Goal: Communication & Community: Answer question/provide support

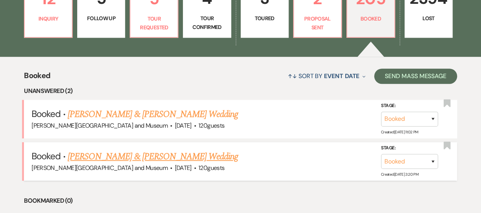
scroll to position [189, 0]
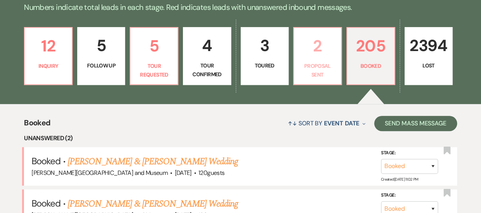
click at [310, 70] on p "Proposal Sent" at bounding box center [318, 70] width 38 height 17
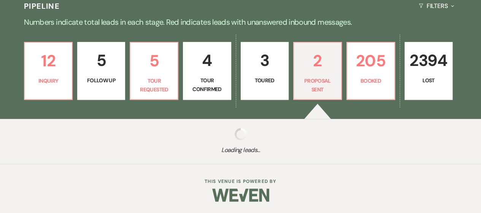
select select "6"
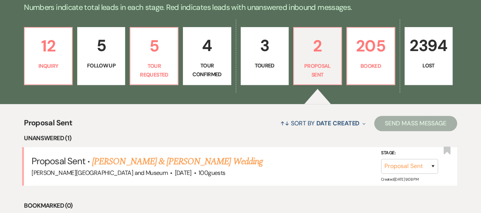
click at [110, 161] on link "[PERSON_NAME] & [PERSON_NAME] Wedding" at bounding box center [177, 161] width 170 height 14
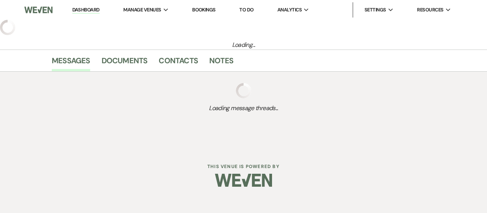
select select "6"
select select "5"
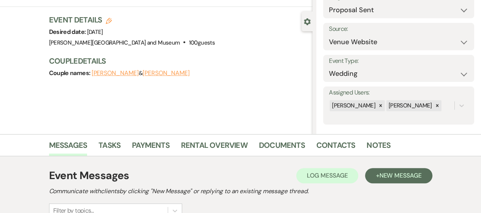
scroll to position [177, 0]
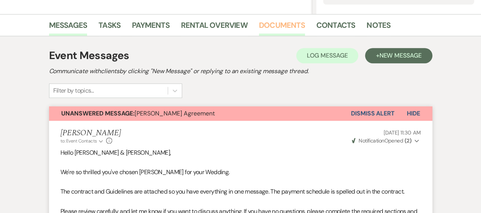
click at [275, 25] on link "Documents" at bounding box center [282, 27] width 46 height 17
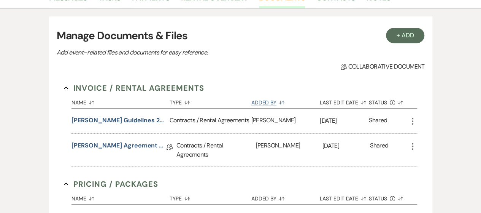
scroll to position [253, 0]
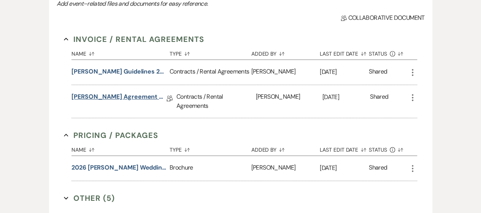
click at [116, 99] on link "[PERSON_NAME] Agreement ~ Boorstin/[PERSON_NAME] Wedding [DATE]" at bounding box center [119, 98] width 95 height 12
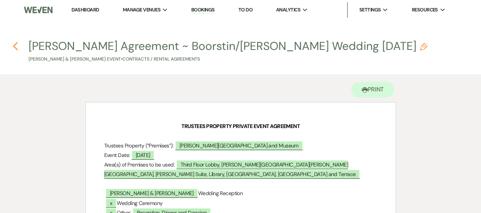
click at [14, 46] on use "button" at bounding box center [15, 46] width 5 height 8
select select "6"
select select "5"
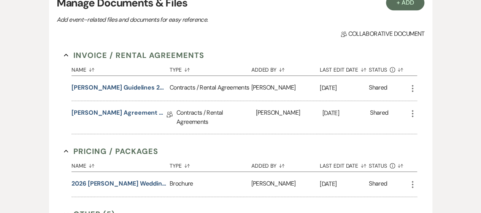
scroll to position [174, 0]
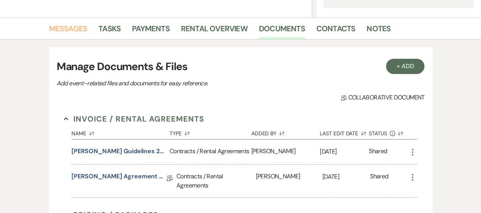
click at [59, 31] on link "Messages" at bounding box center [68, 30] width 38 height 17
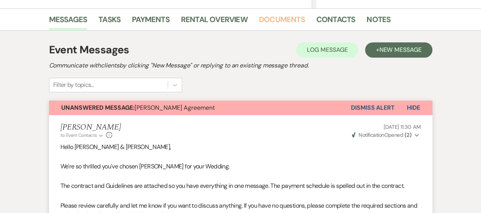
scroll to position [190, 0]
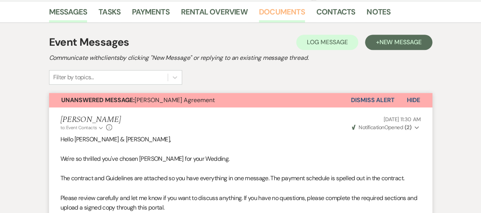
click at [284, 11] on link "Documents" at bounding box center [282, 14] width 46 height 17
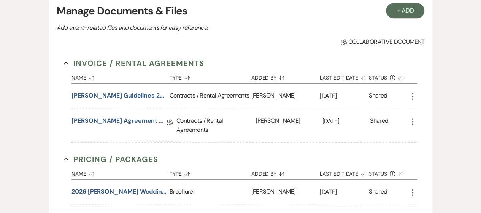
scroll to position [212, 0]
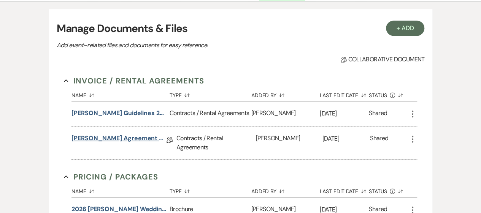
click at [133, 136] on link "[PERSON_NAME] Agreement ~ Boorstin/[PERSON_NAME] Wedding [DATE]" at bounding box center [119, 140] width 95 height 12
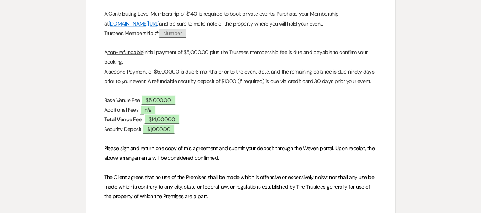
scroll to position [419, 0]
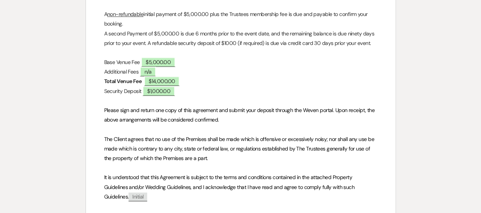
click at [228, 159] on p "The Client agrees that no use of the Premises shall be made which is offensive …" at bounding box center [240, 148] width 273 height 29
click at [220, 158] on p "The Client agrees that no use of the Premises shall be made which is offensive …" at bounding box center [240, 148] width 273 height 29
click at [218, 156] on p "The Client agrees that no use of the Premises shall be made which is offensive …" at bounding box center [240, 148] width 273 height 29
click at [183, 95] on p "Security Deposit ﻿ $1,000.00 ﻿" at bounding box center [240, 91] width 273 height 10
drag, startPoint x: 162, startPoint y: 87, endPoint x: 148, endPoint y: 78, distance: 16.9
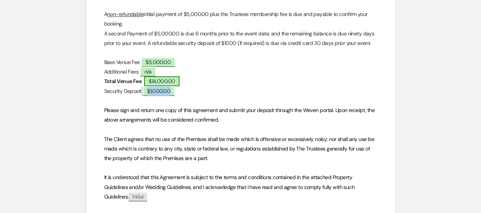
click at [158, 84] on div "TRUSTEES PROPERTY PRIVATE EVENT AGREEMENT Trustees Property (“Premises”): ﻿ [PE…" at bounding box center [241, 11] width 310 height 654
click at [224, 103] on p at bounding box center [240, 101] width 273 height 10
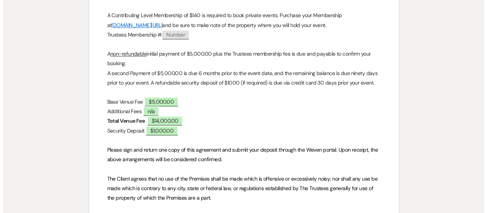
scroll to position [304, 0]
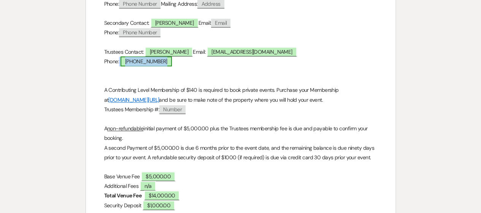
click at [159, 62] on span "[PHONE_NUMBER]" at bounding box center [146, 61] width 51 height 10
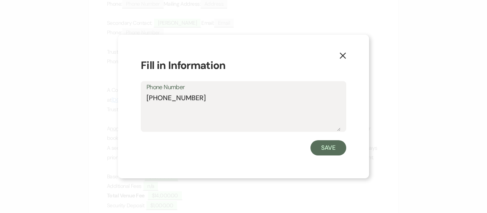
click at [208, 91] on label "Phone Number" at bounding box center [243, 87] width 194 height 11
click at [208, 93] on textarea "[PHONE_NUMBER]" at bounding box center [243, 112] width 194 height 38
click at [203, 101] on textarea "[PHONE_NUMBER]" at bounding box center [243, 112] width 194 height 38
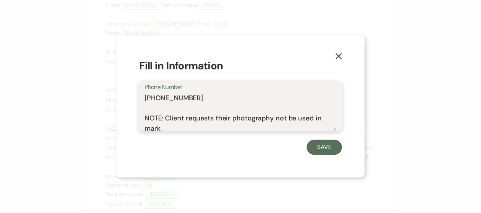
scroll to position [2, 0]
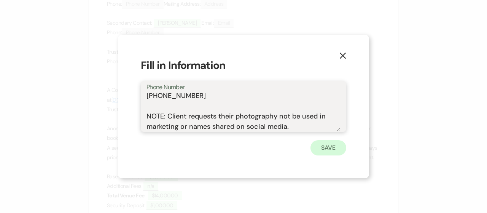
type textarea "[PHONE_NUMBER] NOTE: Client requests their photography not be used in marketing…"
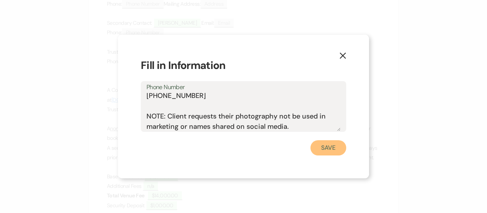
drag, startPoint x: 332, startPoint y: 145, endPoint x: 327, endPoint y: 145, distance: 4.6
click at [329, 145] on button "Save" at bounding box center [328, 147] width 36 height 15
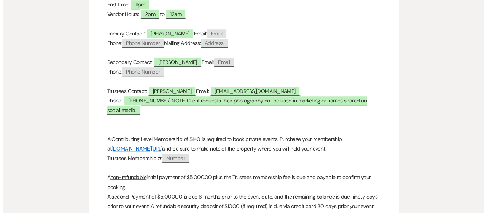
scroll to position [266, 0]
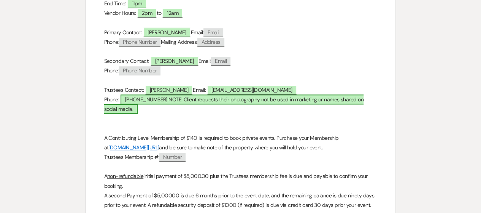
click at [178, 99] on span "[PHONE_NUMBER] NOTE: Client requests their photography not be used in marketing…" at bounding box center [234, 103] width 260 height 19
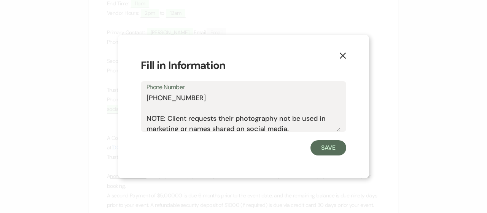
scroll to position [3, 0]
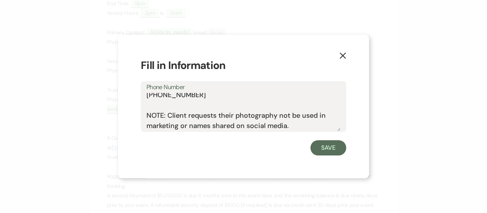
drag, startPoint x: 146, startPoint y: 118, endPoint x: 298, endPoint y: 130, distance: 151.9
click at [298, 130] on textarea "[PHONE_NUMBER] NOTE: Client requests their photography not be used in marketing…" at bounding box center [243, 112] width 194 height 38
drag, startPoint x: 235, startPoint y: 108, endPoint x: 160, endPoint y: 117, distance: 75.1
click at [164, 118] on textarea "[PHONE_NUMBER] NOTE: Client requests their photography not be used in marketing…" at bounding box center [243, 112] width 194 height 38
drag, startPoint x: 147, startPoint y: 115, endPoint x: 293, endPoint y: 136, distance: 147.2
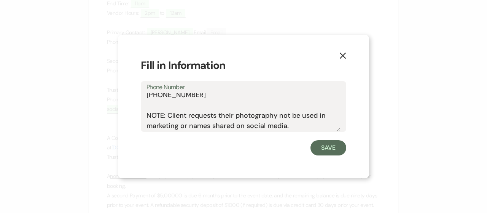
click at [294, 137] on form "Fill in Information Phone Number [PHONE_NUMBER] NOTE: Client requests their pho…" at bounding box center [243, 106] width 205 height 98
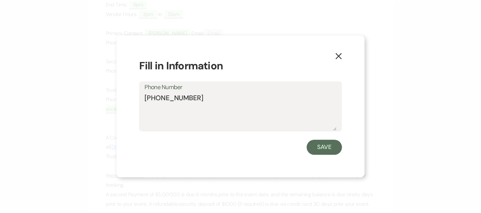
scroll to position [0, 0]
type textarea "[PHONE_NUMBER]"
click at [322, 149] on button "Save" at bounding box center [328, 147] width 36 height 15
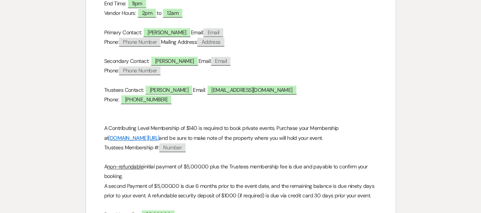
scroll to position [152, 0]
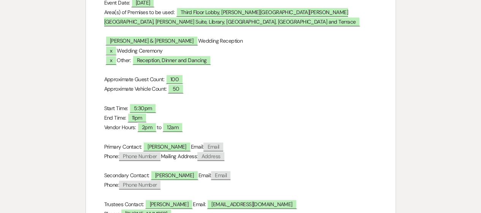
drag, startPoint x: 227, startPoint y: 41, endPoint x: 249, endPoint y: 39, distance: 22.2
click at [230, 41] on p "﻿ [PERSON_NAME] & [PERSON_NAME] ﻿ Wedding Reception" at bounding box center [240, 41] width 273 height 10
click at [246, 40] on p "﻿ [PERSON_NAME] & [PERSON_NAME] ﻿ Wedding Reception" at bounding box center [240, 41] width 273 height 10
click at [243, 41] on p "﻿ [PERSON_NAME] & [PERSON_NAME] ﻿ Wedding Reception" at bounding box center [240, 41] width 273 height 10
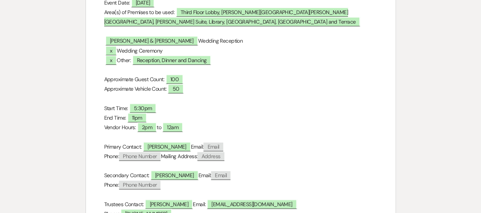
drag, startPoint x: 238, startPoint y: 42, endPoint x: 230, endPoint y: 41, distance: 8.4
click at [234, 42] on p "﻿ [PERSON_NAME] & [PERSON_NAME] ﻿ Wedding Reception" at bounding box center [240, 41] width 273 height 10
click at [228, 41] on p "﻿ [PERSON_NAME] & [PERSON_NAME] ﻿ Wedding Reception" at bounding box center [240, 41] width 273 height 10
click at [221, 41] on p "﻿ [PERSON_NAME] & [PERSON_NAME] ﻿ Wedding Reception" at bounding box center [240, 41] width 273 height 10
click at [224, 41] on p "﻿ [PERSON_NAME] & [PERSON_NAME] ﻿ Wedding Reception" at bounding box center [240, 41] width 273 height 10
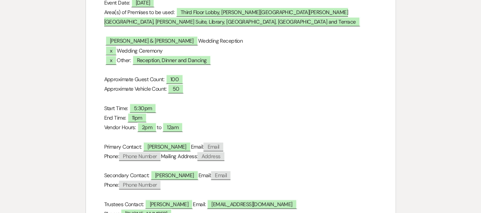
click at [241, 41] on p "﻿ [PERSON_NAME] & [PERSON_NAME] ﻿ Wedding Reception" at bounding box center [240, 41] width 273 height 10
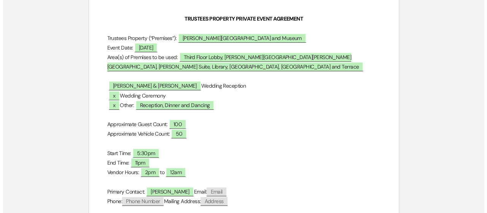
scroll to position [83, 0]
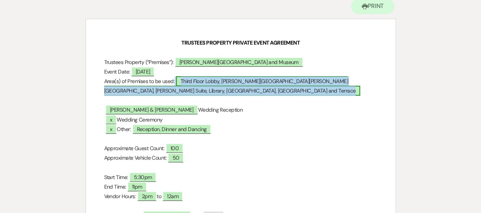
click at [188, 92] on span "Third Floor Lobby, [PERSON_NAME][GEOGRAPHIC_DATA][PERSON_NAME][GEOGRAPHIC_DATA]…" at bounding box center [232, 85] width 256 height 19
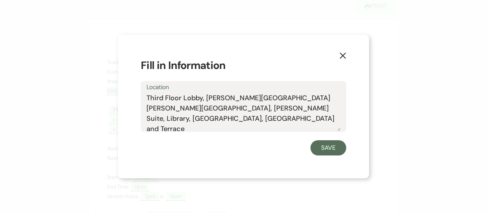
click at [338, 109] on textarea "Third Floor Lobby, [PERSON_NAME][GEOGRAPHIC_DATA][PERSON_NAME][GEOGRAPHIC_DATA]…" at bounding box center [243, 112] width 194 height 38
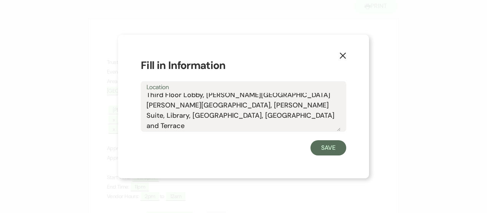
scroll to position [33, 0]
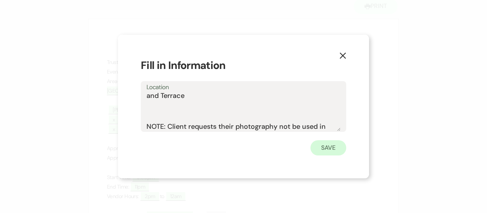
type textarea "Third Floor Lobby, [PERSON_NAME][GEOGRAPHIC_DATA][PERSON_NAME][GEOGRAPHIC_DATA]…"
click at [335, 143] on button "Save" at bounding box center [328, 147] width 36 height 15
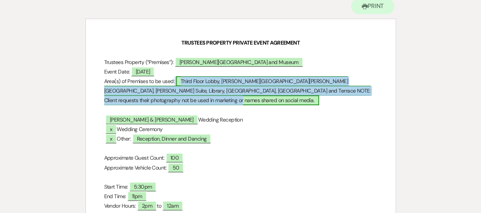
click at [189, 91] on span "Third Floor Lobby, [PERSON_NAME][GEOGRAPHIC_DATA][PERSON_NAME][GEOGRAPHIC_DATA]…" at bounding box center [237, 90] width 267 height 29
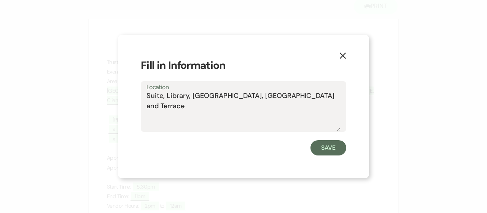
scroll to position [38, 0]
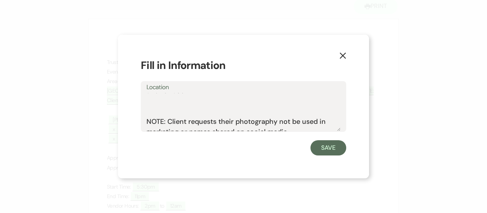
click at [196, 99] on textarea "Third Floor Lobby, [PERSON_NAME][GEOGRAPHIC_DATA][PERSON_NAME][GEOGRAPHIC_DATA]…" at bounding box center [243, 112] width 194 height 38
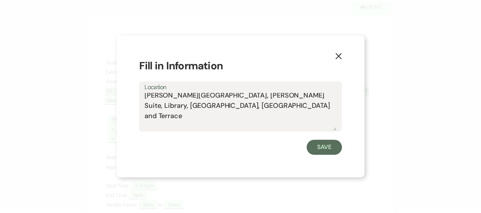
scroll to position [0, 0]
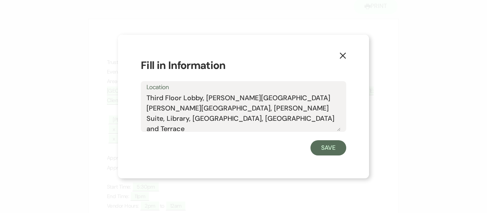
click at [183, 118] on textarea "Third Floor Lobby, [PERSON_NAME][GEOGRAPHIC_DATA][PERSON_NAME][GEOGRAPHIC_DATA]…" at bounding box center [243, 112] width 194 height 38
type textarea "Third Floor Lobby, [PERSON_NAME][GEOGRAPHIC_DATA][PERSON_NAME][GEOGRAPHIC_DATA]…"
click at [321, 152] on button "Save" at bounding box center [328, 147] width 36 height 15
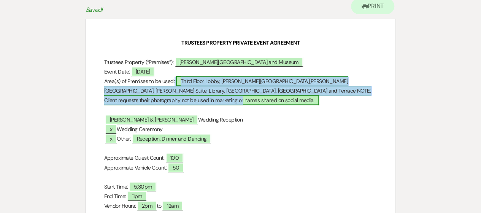
click at [187, 93] on span "Third Floor Lobby, [PERSON_NAME][GEOGRAPHIC_DATA][PERSON_NAME][GEOGRAPHIC_DATA]…" at bounding box center [237, 90] width 267 height 29
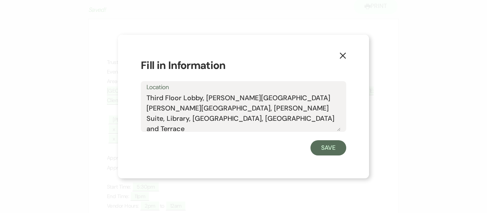
click at [196, 118] on textarea "Third Floor Lobby, [PERSON_NAME][GEOGRAPHIC_DATA][PERSON_NAME][GEOGRAPHIC_DATA]…" at bounding box center [243, 112] width 194 height 38
click at [195, 120] on textarea "Third Floor Lobby, [PERSON_NAME][GEOGRAPHIC_DATA][PERSON_NAME][GEOGRAPHIC_DATA]…" at bounding box center [243, 112] width 194 height 38
type textarea "Third Floor Lobby, [PERSON_NAME][GEOGRAPHIC_DATA][PERSON_NAME][GEOGRAPHIC_DATA]…"
click at [327, 153] on button "Save" at bounding box center [328, 147] width 36 height 15
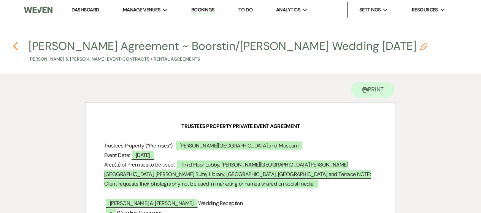
click at [17, 47] on icon "Previous" at bounding box center [16, 45] width 6 height 9
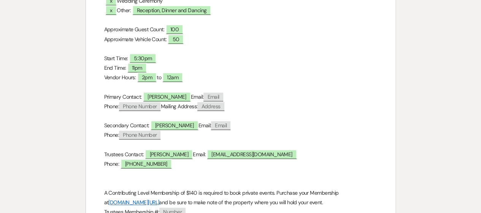
select select "6"
select select "5"
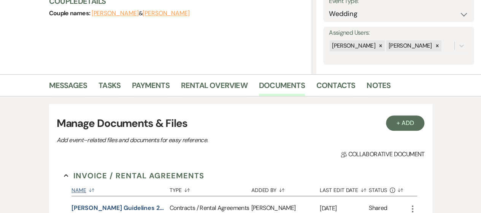
scroll to position [59, 0]
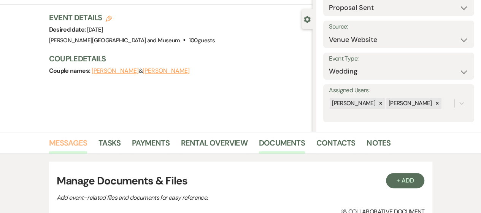
click at [79, 146] on link "Messages" at bounding box center [68, 145] width 38 height 17
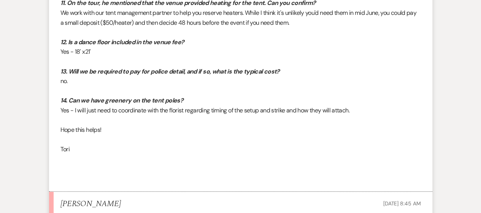
scroll to position [2032, 0]
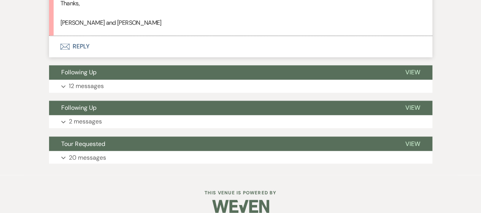
click at [76, 37] on button "Envelope Reply" at bounding box center [241, 46] width 384 height 21
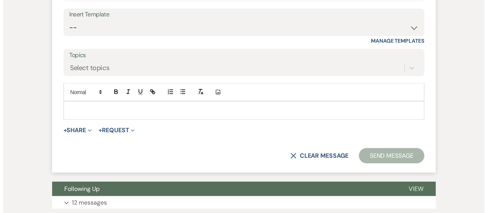
scroll to position [2195, 0]
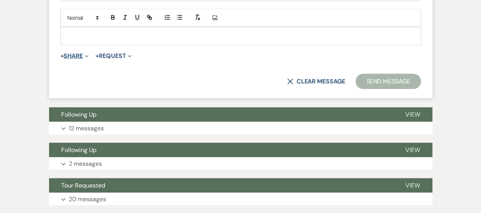
drag, startPoint x: 57, startPoint y: 47, endPoint x: 68, endPoint y: 47, distance: 11.8
click at [68, 53] on button "+ Share Expand" at bounding box center [75, 56] width 29 height 6
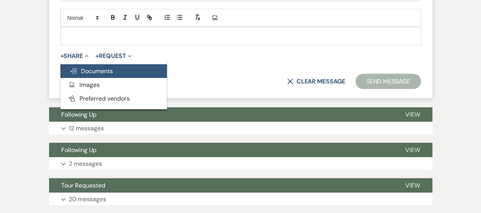
click at [99, 67] on span "Doc Upload Documents" at bounding box center [91, 71] width 43 height 8
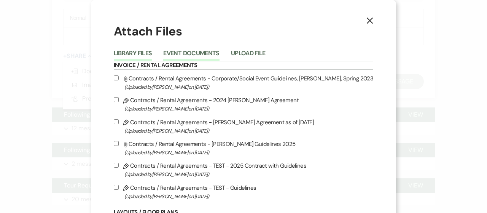
click at [212, 55] on button "Event Documents" at bounding box center [191, 55] width 56 height 11
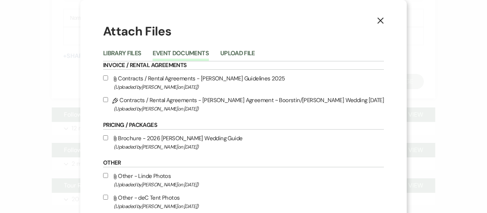
click at [108, 78] on input "Attach File Contracts / Rental Agreements - [PERSON_NAME] Guidelines 2025 (Uplo…" at bounding box center [105, 77] width 5 height 5
checkbox input "false"
drag, startPoint x: 122, startPoint y: 100, endPoint x: 184, endPoint y: 118, distance: 64.3
click at [108, 99] on input "Pencil Contracts / Rental Agreements - [PERSON_NAME] Agreement ~ Boorstin/[PERS…" at bounding box center [105, 99] width 5 height 5
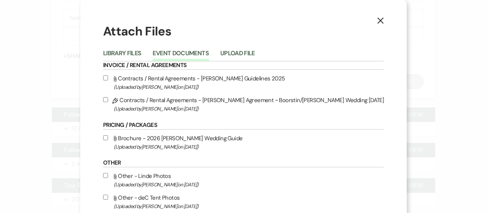
checkbox input "true"
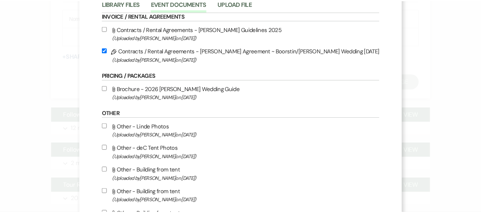
scroll to position [108, 0]
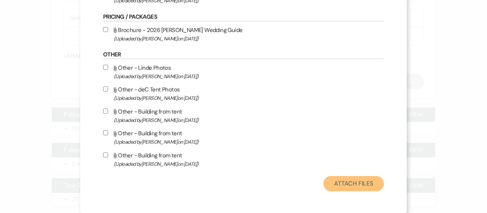
click at [339, 185] on button "Attach Files" at bounding box center [353, 183] width 61 height 15
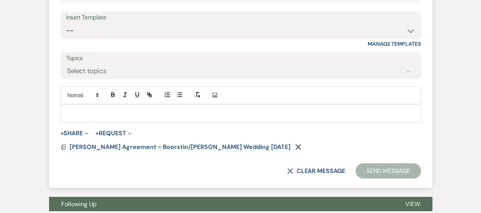
scroll to position [2081, 0]
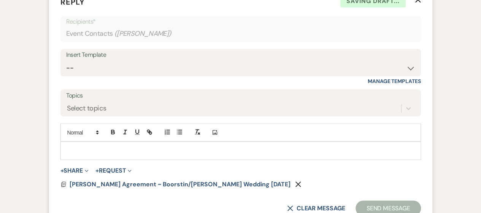
click at [105, 146] on p at bounding box center [241, 150] width 349 height 8
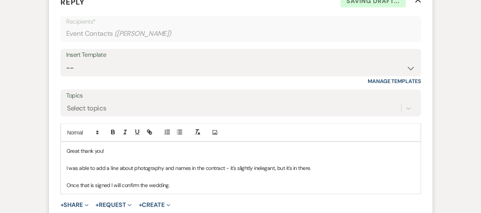
scroll to position [2157, 0]
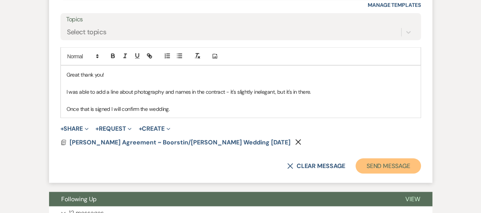
click at [374, 158] on button "Send Message" at bounding box center [388, 165] width 65 height 15
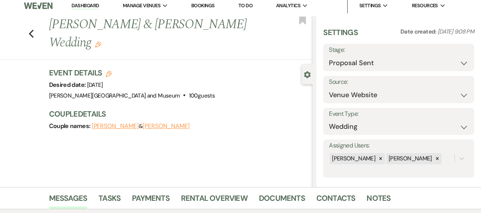
scroll to position [0, 0]
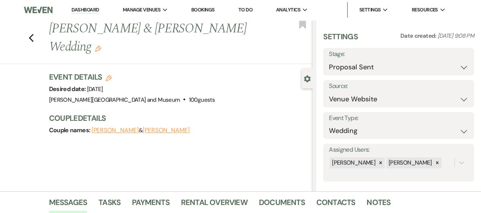
click at [88, 10] on link "Dashboard" at bounding box center [85, 9] width 27 height 7
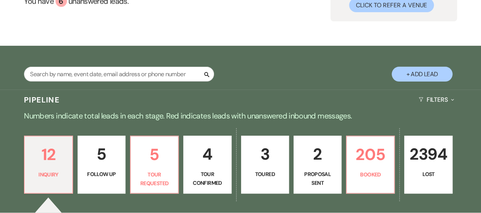
scroll to position [152, 0]
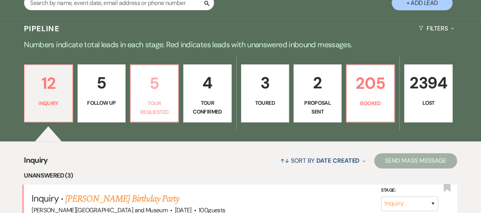
click at [145, 95] on p "5" at bounding box center [154, 82] width 38 height 25
select select "2"
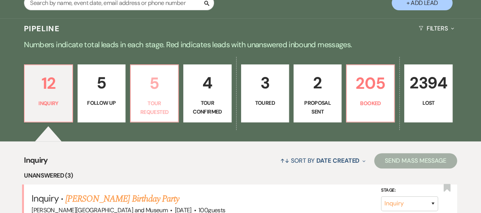
select select "2"
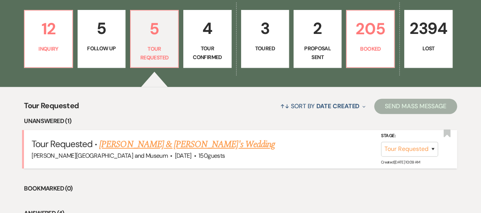
scroll to position [228, 0]
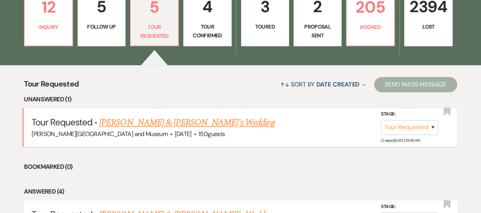
click at [140, 121] on link "[PERSON_NAME] & [PERSON_NAME]'s Wedding" at bounding box center [187, 123] width 176 height 14
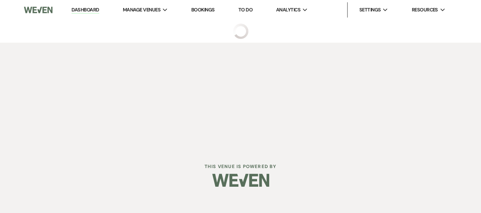
select select "2"
select select "5"
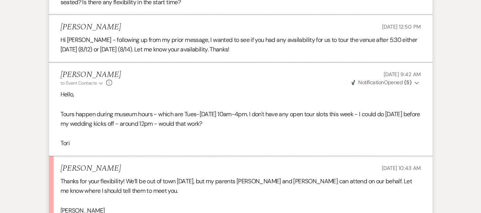
scroll to position [1368, 0]
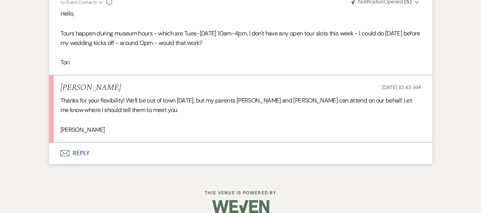
click at [84, 146] on button "Envelope Reply" at bounding box center [241, 152] width 384 height 21
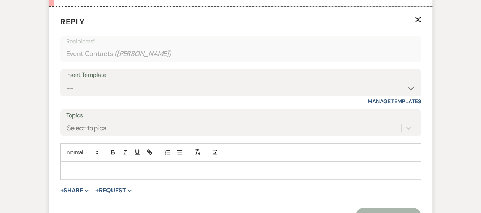
scroll to position [1505, 0]
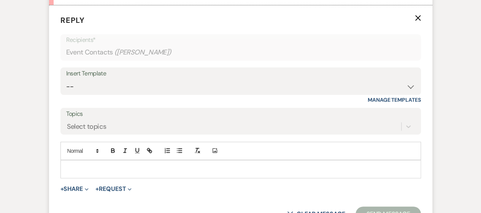
click at [84, 165] on p at bounding box center [241, 169] width 349 height 8
